Goal: Transaction & Acquisition: Purchase product/service

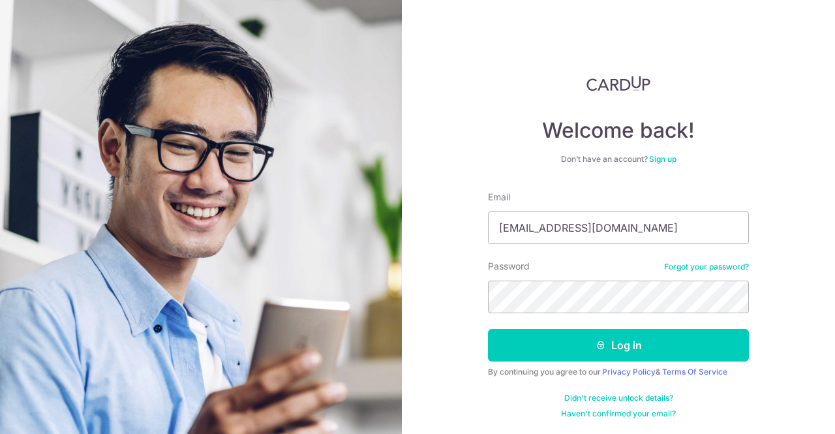
click at [488, 329] on button "Log in" at bounding box center [618, 345] width 261 height 33
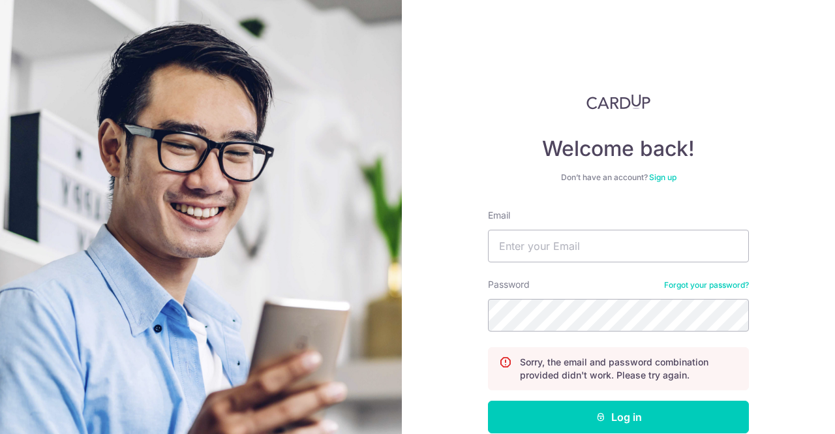
scroll to position [71, 0]
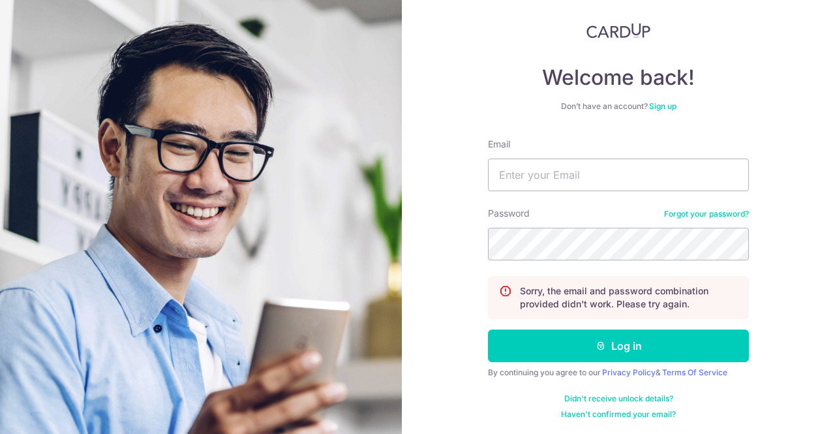
click at [547, 154] on div "Email" at bounding box center [618, 164] width 261 height 53
click at [542, 172] on input "Email" at bounding box center [618, 175] width 261 height 33
type input "emailme2704@gmail.com"
click at [488, 329] on button "Log in" at bounding box center [618, 345] width 261 height 33
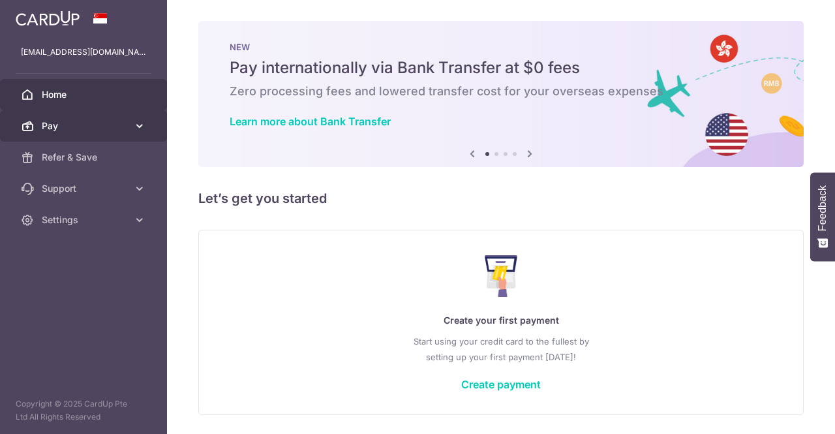
click at [90, 127] on span "Pay" at bounding box center [85, 125] width 86 height 13
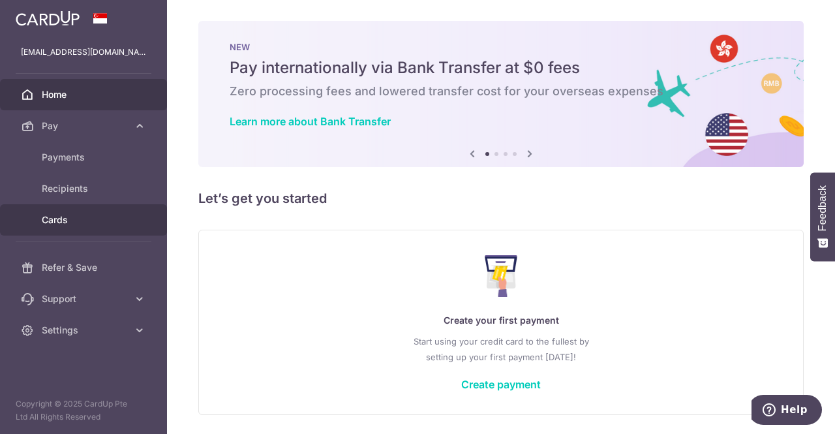
click at [89, 211] on link "Cards" at bounding box center [83, 219] width 167 height 31
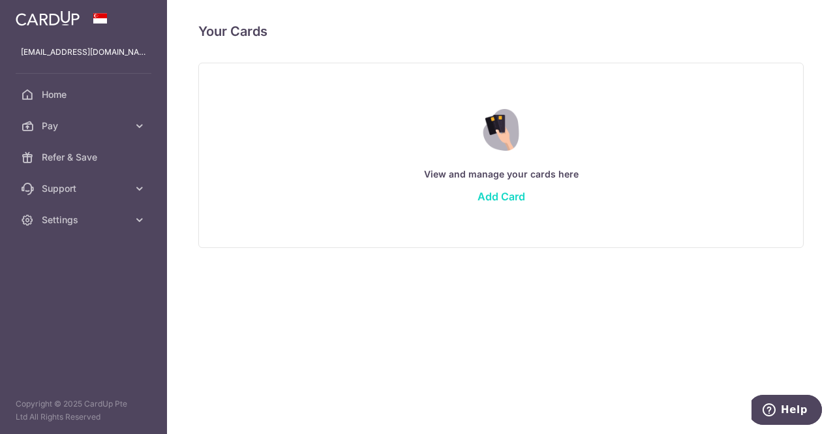
click at [510, 200] on link "Add Card" at bounding box center [502, 196] width 48 height 13
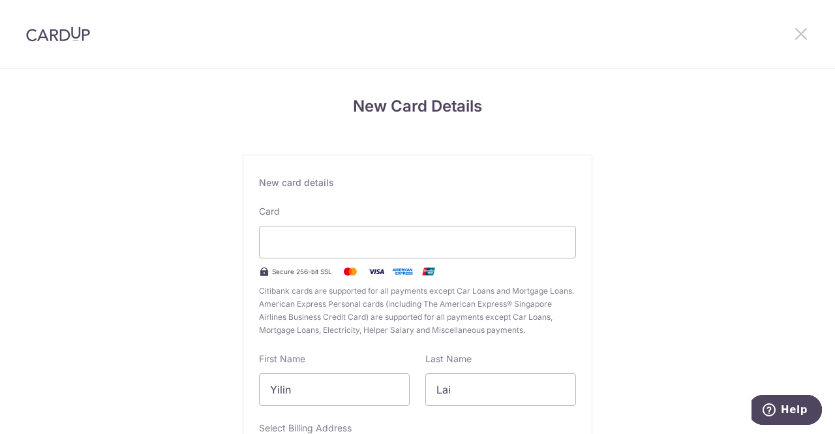
click at [797, 31] on icon at bounding box center [801, 33] width 16 height 16
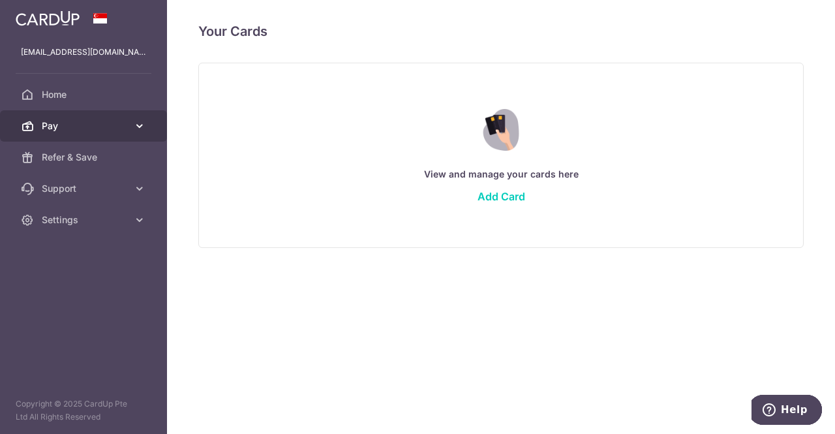
click at [129, 119] on link "Pay" at bounding box center [83, 125] width 167 height 31
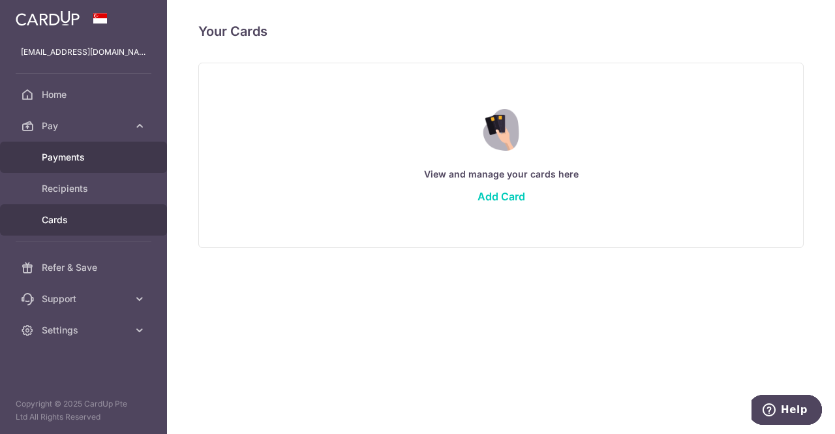
click at [99, 151] on span "Payments" at bounding box center [85, 157] width 86 height 13
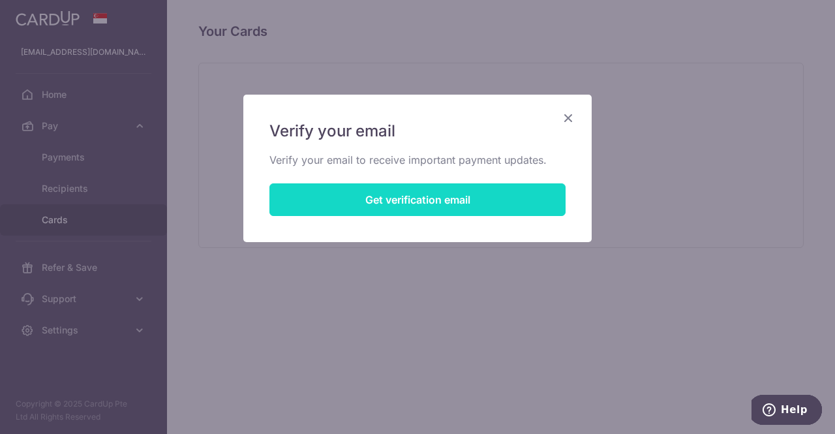
click at [416, 203] on button "Get verification email" at bounding box center [417, 199] width 296 height 33
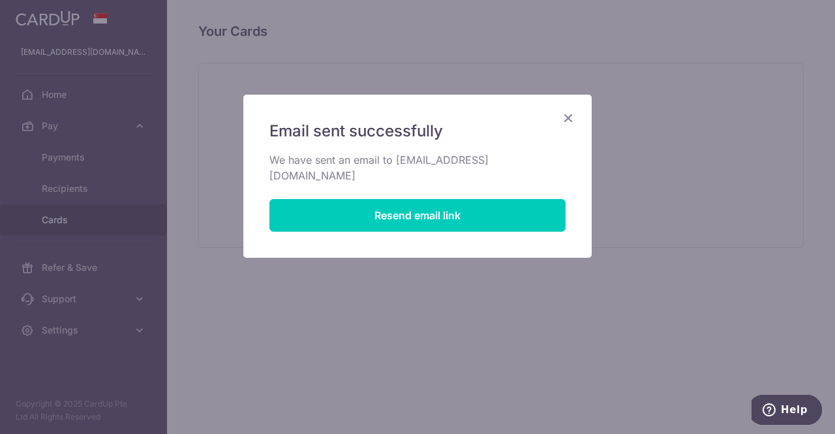
click at [565, 123] on icon "Close" at bounding box center [568, 118] width 16 height 16
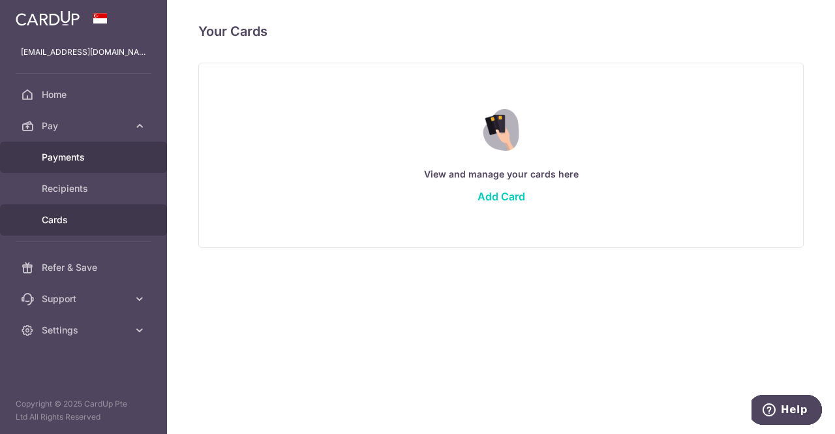
click at [72, 151] on span "Payments" at bounding box center [85, 157] width 86 height 13
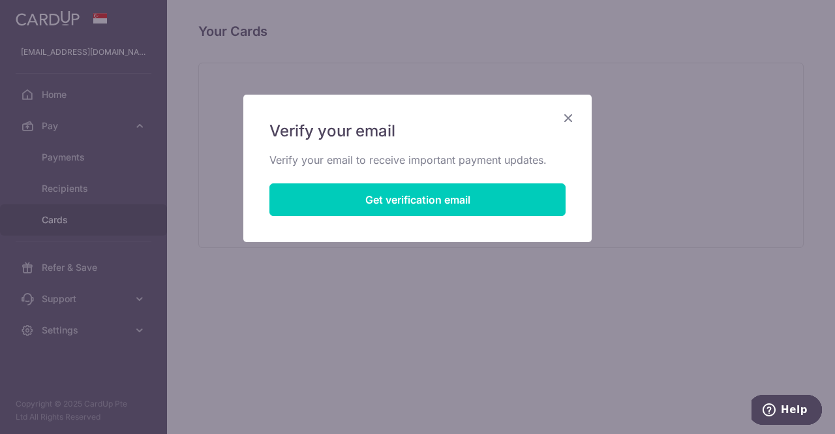
click at [568, 116] on icon "Close" at bounding box center [568, 118] width 16 height 16
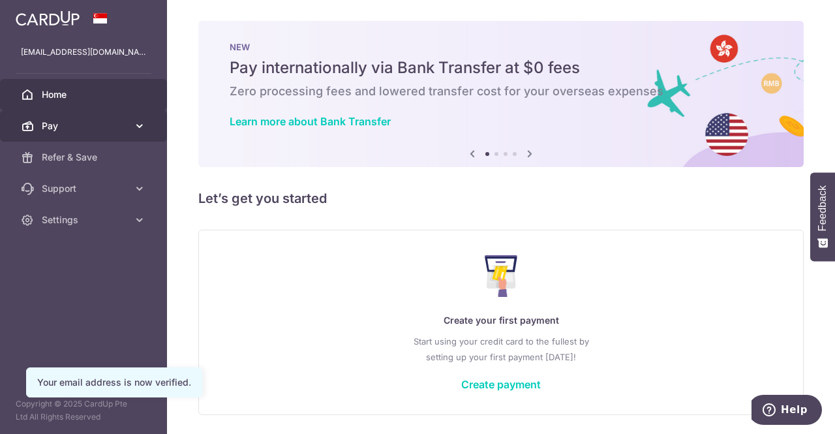
click at [70, 125] on span "Pay" at bounding box center [85, 125] width 86 height 13
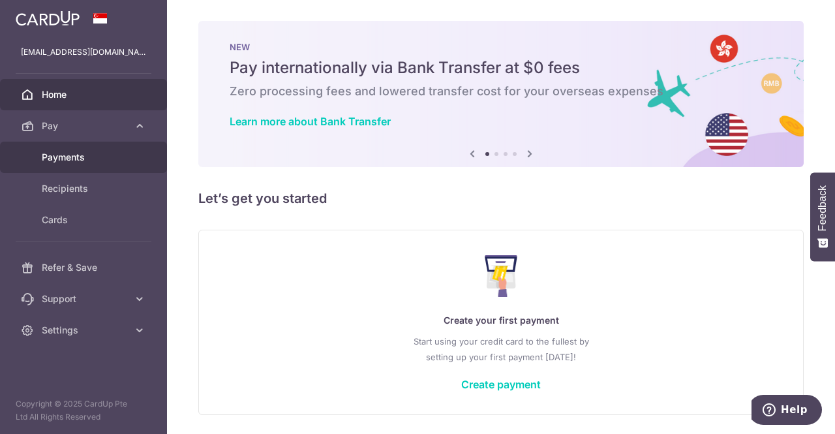
click at [121, 161] on span "Payments" at bounding box center [85, 157] width 86 height 13
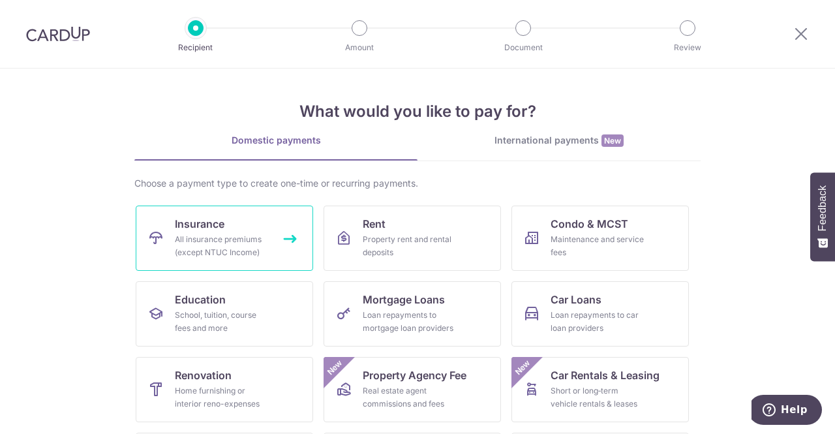
click at [159, 245] on icon at bounding box center [156, 238] width 16 height 16
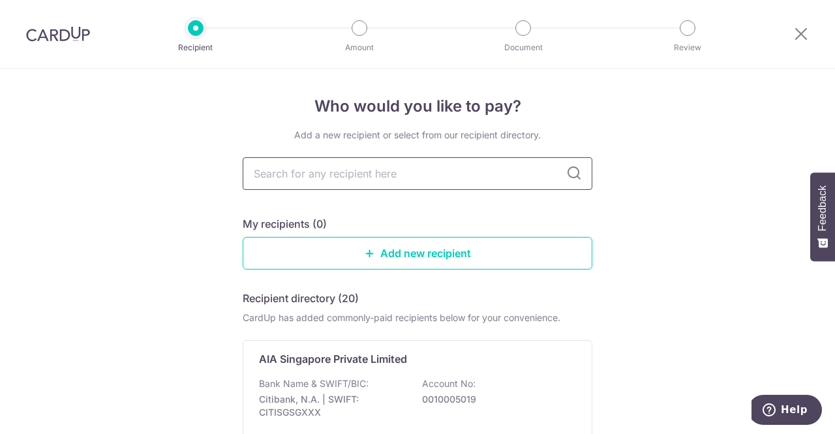
click at [344, 170] on input "text" at bounding box center [418, 173] width 350 height 33
type input "prudential"
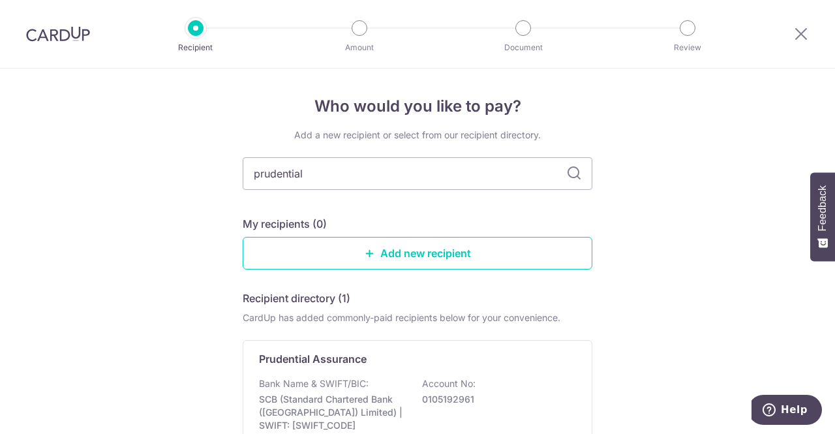
click at [574, 174] on icon at bounding box center [574, 174] width 16 height 16
click at [566, 172] on icon at bounding box center [574, 174] width 16 height 16
click at [365, 181] on input "prudential" at bounding box center [418, 173] width 350 height 33
type input "p"
type input "prudential"
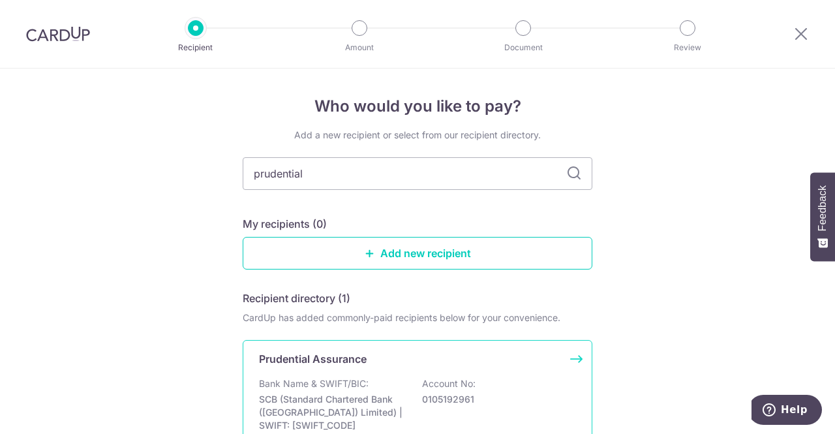
click at [350, 371] on div "Prudential Assurance Bank Name & SWIFT/BIC: SCB (Standard Chartered Bank (Singa…" at bounding box center [418, 403] width 350 height 127
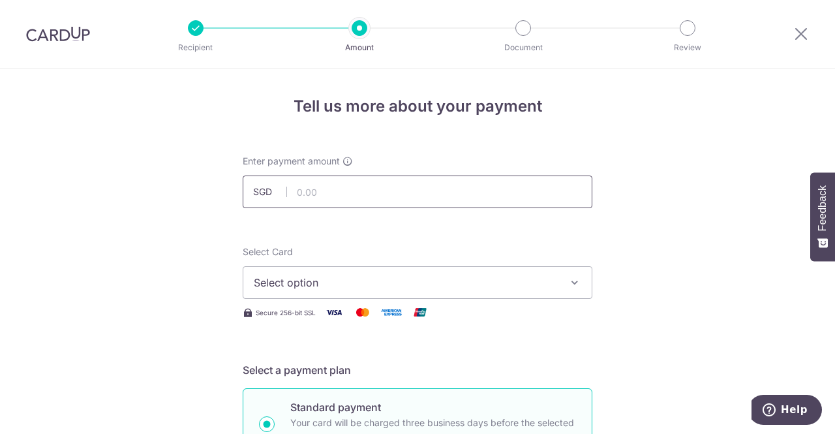
click at [326, 198] on input "text" at bounding box center [418, 191] width 350 height 33
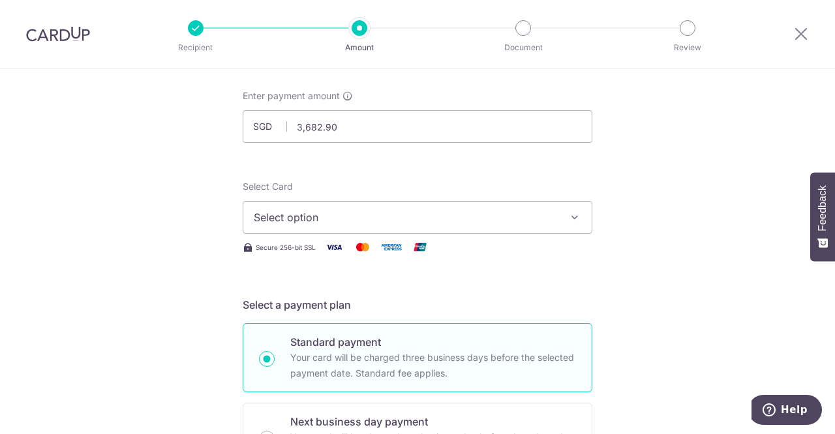
type input "3,682.90"
click at [433, 212] on span "Select option" at bounding box center [406, 217] width 304 height 16
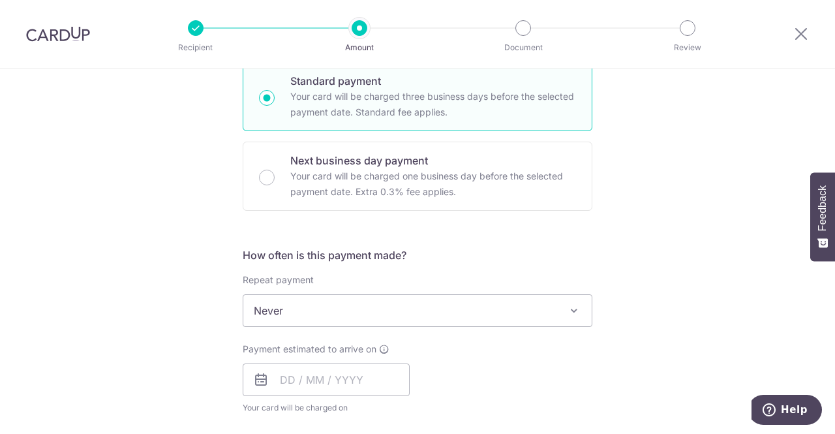
scroll to position [391, 0]
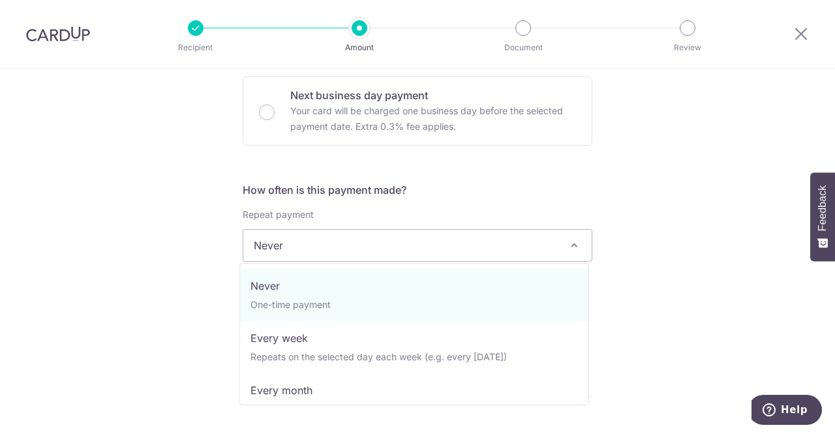
click at [388, 242] on span "Never" at bounding box center [417, 245] width 348 height 31
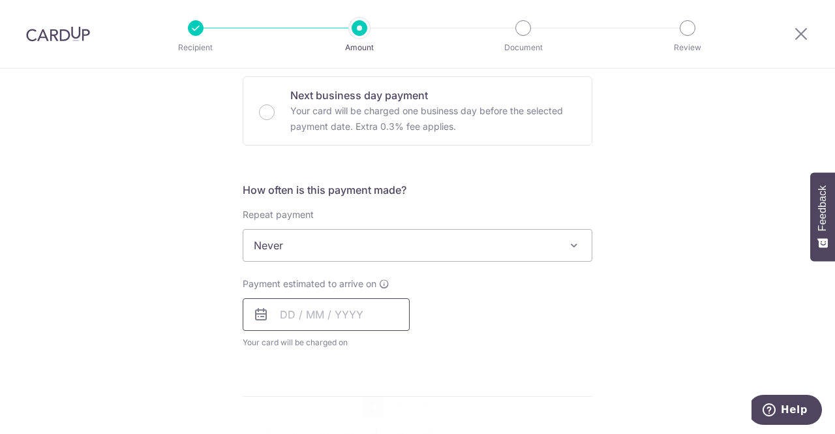
click at [349, 320] on input "text" at bounding box center [326, 314] width 167 height 33
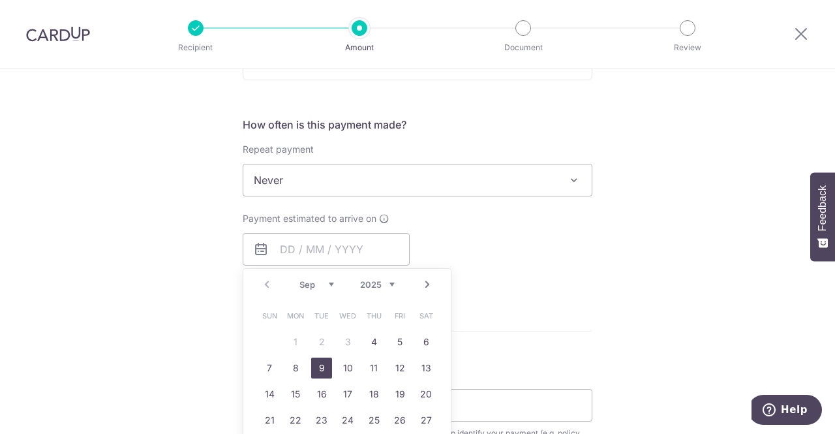
click at [311, 363] on link "9" at bounding box center [321, 368] width 21 height 21
type input "[DATE]"
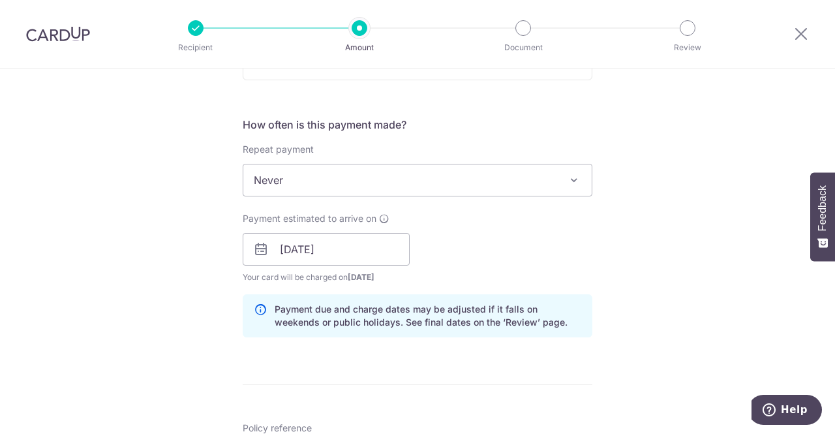
click at [719, 202] on div "Tell us more about your payment Enter payment amount SGD 3,682.90 3682.90 Selec…" at bounding box center [417, 229] width 835 height 1234
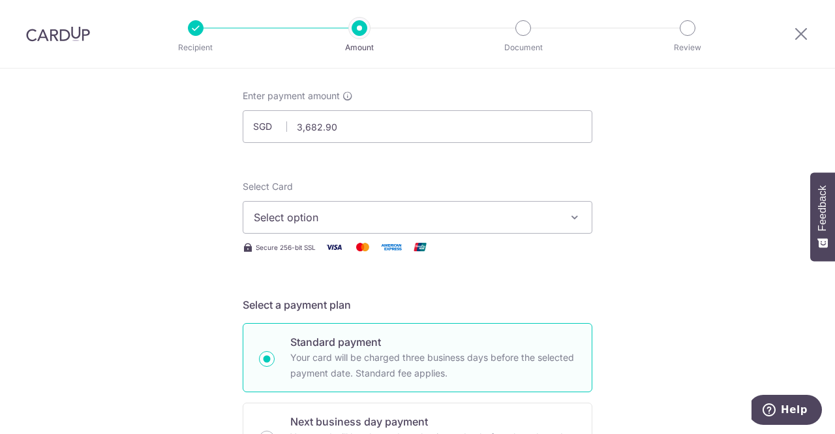
scroll to position [0, 0]
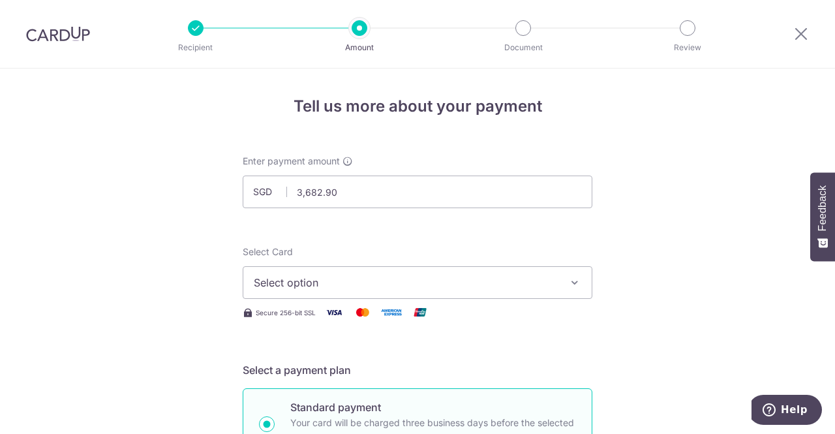
click at [67, 35] on img at bounding box center [58, 34] width 64 height 16
